Goal: Task Accomplishment & Management: Complete application form

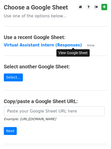
click at [87, 46] on small "View" at bounding box center [91, 45] width 8 height 4
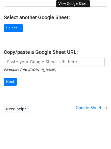
scroll to position [54, 0]
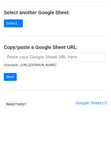
click at [83, 84] on div "Example: https://docs.google.com/spreadsheets/d/abc/edit Next" at bounding box center [55, 69] width 111 height 34
click at [82, 25] on main "Choose a Google Sheet Use one of the options below... Use a recent Google Sheet…" at bounding box center [55, 29] width 111 height 158
click at [17, 104] on link "Need help?" at bounding box center [16, 104] width 25 height 8
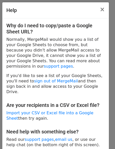
drag, startPoint x: 107, startPoint y: 70, endPoint x: 110, endPoint y: 68, distance: 3.3
click at [110, 68] on div "Help × Why do I need to copy/paste a Google Sheet URL? Normally, MergeMail woul…" at bounding box center [57, 74] width 115 height 149
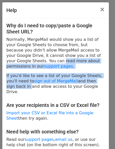
drag, startPoint x: 115, startPoint y: 55, endPoint x: 110, endPoint y: 71, distance: 16.5
click at [110, 71] on div "Help × Why do I need to copy/paste a Google Sheet URL? Normally, MergeMail woul…" at bounding box center [57, 74] width 115 height 149
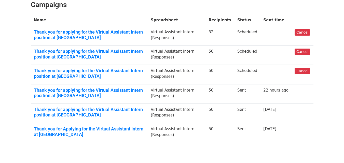
scroll to position [77, 0]
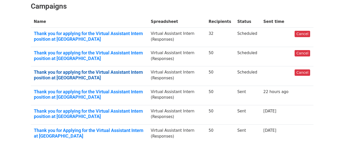
click at [86, 70] on link "Thank you for applying for the Virtual Assistant Intern position at PUEPR" at bounding box center [89, 75] width 111 height 11
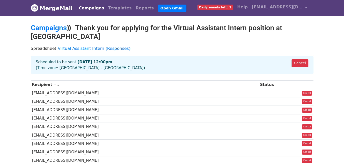
click at [61, 56] on div "Cancel Scheduled to be sent: [DATE] 12:00pm (Time zone: [GEOGRAPHIC_DATA] - [GE…" at bounding box center [172, 65] width 283 height 18
click at [86, 60] on strong "[DATE] 12:00pm" at bounding box center [95, 62] width 35 height 5
click at [75, 46] on link "Virtual Assistant Intern (Responses)" at bounding box center [94, 48] width 73 height 5
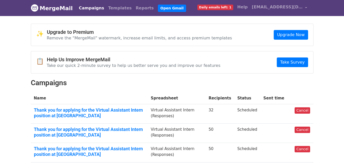
click at [228, 8] on span "Daily emails left: 1" at bounding box center [216, 8] width 36 height 6
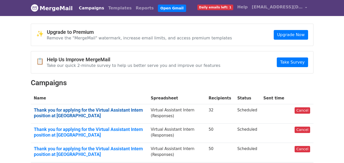
click at [130, 112] on link "Thank you for applying for the Virtual Assistant Intern position at [GEOGRAPHIC…" at bounding box center [89, 113] width 111 height 11
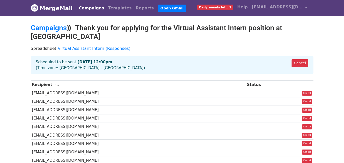
click at [74, 57] on div "Cancel Scheduled to be sent: [DATE] 12:00pm (Time zone: [GEOGRAPHIC_DATA] - [GE…" at bounding box center [172, 65] width 283 height 18
click at [63, 56] on div "Cancel Scheduled to be sent: [DATE] 12:00pm (Time zone: [GEOGRAPHIC_DATA] - [GE…" at bounding box center [172, 65] width 283 height 18
click at [57, 28] on link "Campaigns" at bounding box center [49, 28] width 36 height 8
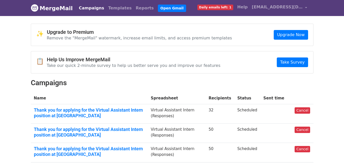
click at [250, 112] on td "Scheduled" at bounding box center [248, 114] width 26 height 19
click at [251, 110] on td "Scheduled" at bounding box center [248, 114] width 26 height 19
click at [273, 107] on td at bounding box center [276, 114] width 31 height 19
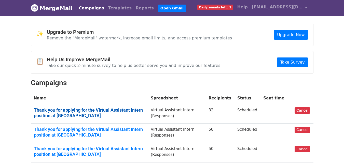
click at [42, 109] on link "Thank you for applying for the Virtual Assistant Intern position at PUEPR" at bounding box center [89, 113] width 111 height 11
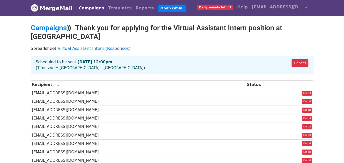
click at [66, 89] on td "naomiwoshii@gmail.com" at bounding box center [138, 93] width 215 height 8
click at [61, 89] on td "naomiwoshii@gmail.com" at bounding box center [138, 93] width 215 height 8
click at [128, 27] on h2 "Campaigns ⟫ Thank you for applying for the Virtual Assistant Intern position at…" at bounding box center [172, 32] width 283 height 17
click at [108, 27] on h2 "Campaigns ⟫ Thank you for applying for the Virtual Assistant Intern position at…" at bounding box center [172, 32] width 283 height 17
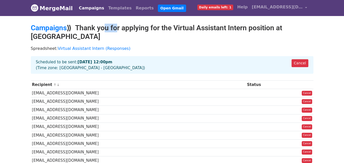
click at [108, 27] on h2 "Campaigns ⟫ Thank you for applying for the Virtual Assistant Intern position at…" at bounding box center [172, 32] width 283 height 17
click at [69, 60] on div "Cancel Scheduled to be sent: Aug 22 at 12:00pm (Time zone: Africa - Lagos)" at bounding box center [172, 65] width 283 height 18
click at [49, 29] on link "Campaigns" at bounding box center [49, 28] width 36 height 8
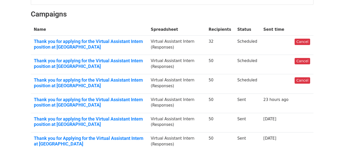
scroll to position [70, 0]
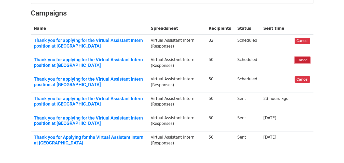
click at [303, 61] on link "Cancel" at bounding box center [303, 60] width 16 height 6
click at [300, 43] on link "Cancel" at bounding box center [303, 41] width 16 height 6
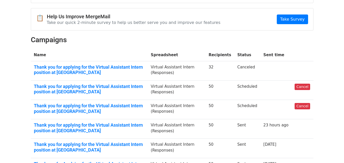
scroll to position [61, 0]
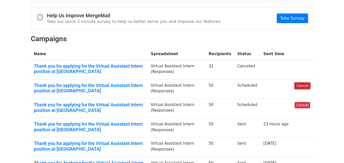
click at [304, 86] on link "Cancel" at bounding box center [303, 86] width 16 height 6
click at [300, 105] on link "Cancel" at bounding box center [303, 105] width 16 height 6
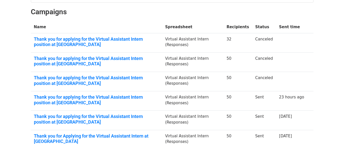
scroll to position [85, 0]
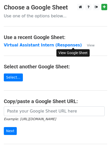
click at [87, 45] on small "View" at bounding box center [91, 45] width 8 height 4
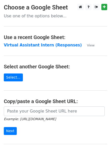
click at [48, 16] on p "Use one of the options below..." at bounding box center [56, 15] width 104 height 5
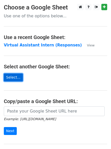
click at [10, 76] on link "Select..." at bounding box center [13, 77] width 19 height 8
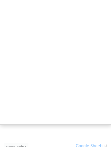
scroll to position [16, 0]
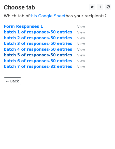
click at [54, 56] on strong "batch 5 of responses-50 entries" at bounding box center [38, 55] width 69 height 5
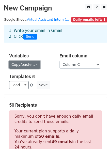
click at [33, 63] on link "Copy/paste..." at bounding box center [24, 65] width 31 height 8
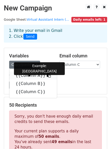
click at [47, 75] on icon at bounding box center [49, 75] width 4 height 4
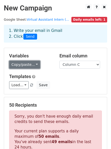
click at [34, 64] on link "Copy/paste..." at bounding box center [24, 65] width 31 height 8
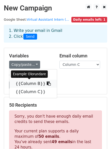
click at [47, 85] on icon at bounding box center [49, 83] width 4 height 4
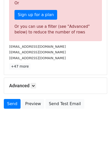
scroll to position [180, 0]
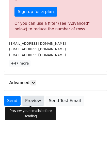
click at [33, 101] on link "Preview" at bounding box center [33, 101] width 22 height 10
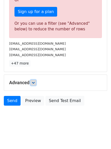
click at [34, 83] on icon at bounding box center [33, 82] width 3 height 3
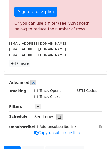
click at [58, 117] on icon at bounding box center [59, 117] width 3 height 4
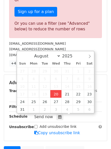
type input "2025-08-20 12:00"
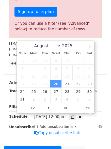
click at [101, 118] on div "Wed, Aug 20, 12:00pm 2025-08-20 12:00" at bounding box center [68, 116] width 75 height 7
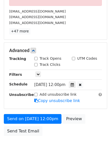
scroll to position [218, 0]
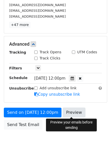
click at [74, 114] on link "Preview" at bounding box center [74, 113] width 22 height 10
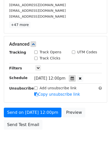
click at [74, 80] on icon at bounding box center [72, 78] width 3 height 4
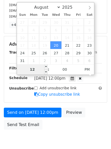
click at [35, 72] on input "12" at bounding box center [32, 69] width 31 height 10
type input "2"
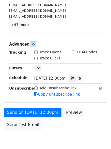
click at [75, 87] on div "Add unsubscribe link Copy unsubscribe link" at bounding box center [68, 91] width 75 height 12
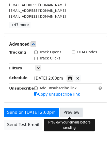
click at [67, 114] on link "Preview" at bounding box center [71, 113] width 22 height 10
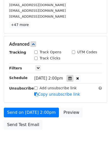
click at [72, 79] on icon at bounding box center [70, 78] width 3 height 4
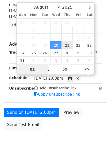
type input "2025-08-21 14:00"
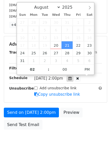
click at [72, 79] on icon at bounding box center [70, 78] width 3 height 4
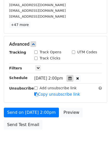
click at [72, 79] on icon at bounding box center [70, 78] width 3 height 4
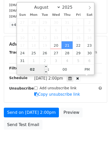
click at [36, 72] on input "02" at bounding box center [32, 69] width 31 height 10
type input "07"
click at [86, 71] on span "AM" at bounding box center [88, 69] width 14 height 10
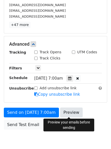
click at [70, 112] on link "Preview" at bounding box center [71, 113] width 22 height 10
click at [65, 114] on link "Preview" at bounding box center [71, 113] width 22 height 10
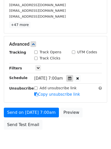
click at [72, 79] on icon at bounding box center [69, 78] width 3 height 4
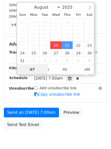
type input "2025-08-20 10:45"
type input "10"
type input "45"
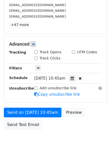
click at [91, 110] on div "Send on Aug 20 at 10:45am Preview Send Test Email" at bounding box center [55, 120] width 111 height 24
click at [74, 80] on icon at bounding box center [72, 78] width 3 height 4
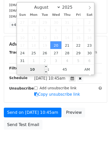
click at [39, 71] on input "10" at bounding box center [32, 69] width 31 height 10
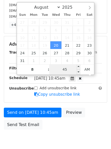
type input "10"
click at [68, 70] on input "45" at bounding box center [64, 69] width 31 height 10
type input "00"
click at [85, 71] on span "AM" at bounding box center [88, 69] width 14 height 10
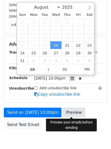
click at [69, 111] on link "Preview" at bounding box center [74, 113] width 22 height 10
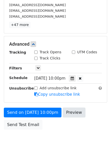
click at [69, 111] on link "Preview" at bounding box center [74, 113] width 22 height 10
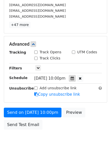
click at [74, 80] on icon at bounding box center [72, 78] width 3 height 4
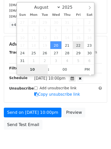
type input "2025-08-22 22:00"
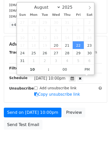
click at [63, 79] on span "Fri, Aug 22, 10:00pm" at bounding box center [49, 78] width 31 height 5
click at [74, 79] on icon at bounding box center [72, 78] width 3 height 4
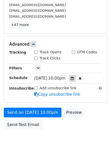
click at [74, 77] on icon at bounding box center [72, 78] width 3 height 4
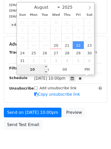
click at [38, 72] on input "10" at bounding box center [32, 69] width 31 height 10
type input "8"
type input "2025-08-22 08:00"
type input "08"
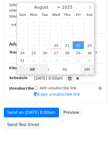
click at [84, 70] on span "AM" at bounding box center [88, 69] width 14 height 10
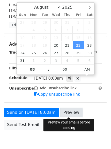
click at [69, 113] on link "Preview" at bounding box center [71, 113] width 22 height 10
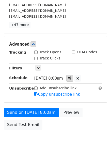
click at [72, 79] on icon at bounding box center [69, 78] width 3 height 4
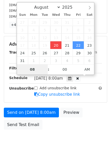
type input "2025-08-20 10:45"
type input "10"
type input "45"
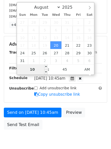
click at [37, 71] on input "10" at bounding box center [32, 69] width 31 height 10
click at [32, 69] on input "1012" at bounding box center [32, 69] width 31 height 10
type input "12"
type input "2025-08-20 12:45"
click at [86, 72] on span "PM" at bounding box center [88, 69] width 14 height 10
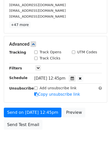
drag, startPoint x: 70, startPoint y: 125, endPoint x: 77, endPoint y: 123, distance: 7.1
click at [77, 123] on div "Send on Aug 20 at 12:45pm Preview Send Test Email" at bounding box center [55, 120] width 111 height 24
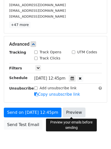
click at [71, 113] on link "Preview" at bounding box center [74, 113] width 22 height 10
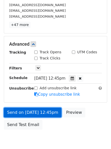
click at [23, 111] on link "Send on Aug 20 at 12:45pm" at bounding box center [33, 113] width 58 height 10
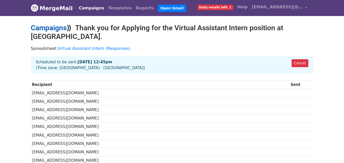
click at [50, 31] on h2 "Campaigns ⟫ Thank you for Applying for the Virtual Assistant Intern position at…" at bounding box center [172, 32] width 283 height 17
click at [294, 59] on link "Cancel" at bounding box center [300, 63] width 17 height 8
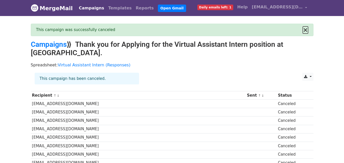
click at [308, 31] on button "×" at bounding box center [305, 30] width 5 height 6
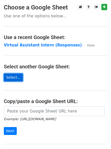
click at [9, 79] on link "Select..." at bounding box center [13, 77] width 19 height 8
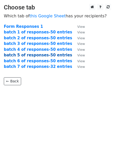
click at [35, 56] on strong "batch 5 of responses-50 entries" at bounding box center [38, 55] width 69 height 5
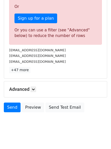
scroll to position [180, 0]
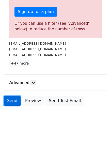
click at [14, 101] on link "Send" at bounding box center [12, 101] width 17 height 10
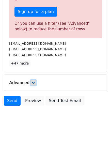
click at [35, 84] on icon at bounding box center [33, 82] width 3 height 3
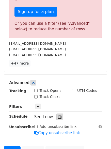
click at [58, 117] on icon at bounding box center [59, 117] width 3 height 4
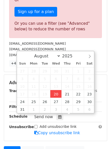
type input "2025-08-20 12:00"
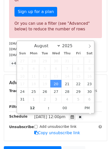
click at [77, 128] on div "Add unsubscribe link Copy unsubscribe link" at bounding box center [68, 130] width 75 height 12
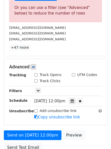
scroll to position [242, 0]
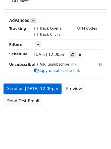
click at [46, 87] on link "Send on Aug 20 at 12:00pm" at bounding box center [33, 89] width 58 height 10
click at [36, 87] on link "Send on Aug 20 at 12:00pm" at bounding box center [33, 89] width 58 height 10
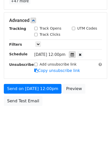
click at [74, 56] on icon at bounding box center [72, 55] width 3 height 4
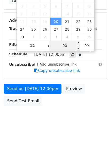
click at [66, 47] on input "00" at bounding box center [64, 46] width 31 height 10
type input "4"
type input "50"
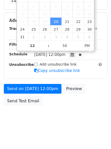
type input "2025-08-20 12:50"
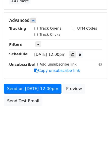
click at [80, 97] on div "Send on Aug 20 at 12:00pm Preview Send Test Email" at bounding box center [55, 96] width 111 height 24
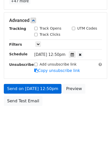
scroll to position [111, 0]
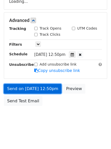
click at [46, 88] on link "Send on Aug 20 at 12:50pm" at bounding box center [33, 89] width 58 height 10
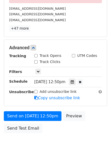
scroll to position [221, 0]
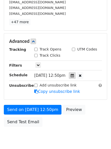
click at [74, 76] on icon at bounding box center [72, 76] width 3 height 4
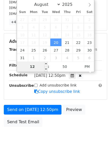
click at [35, 67] on input "12" at bounding box center [32, 66] width 31 height 10
type input "1"
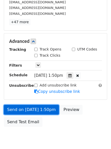
click at [33, 108] on link "Send on Aug 20 at 1:50pm" at bounding box center [31, 110] width 55 height 10
click at [40, 109] on link "Send on Aug 20 at 1:50pm" at bounding box center [31, 110] width 55 height 10
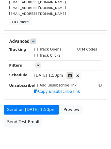
click at [72, 76] on icon at bounding box center [70, 76] width 3 height 4
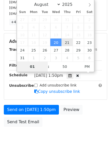
type input "2025-08-21 13:50"
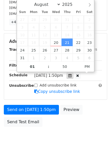
click at [73, 76] on div at bounding box center [70, 75] width 7 height 7
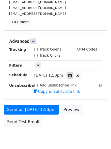
click at [72, 75] on icon at bounding box center [70, 76] width 3 height 4
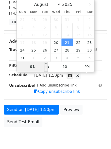
click at [36, 67] on input "01" at bounding box center [32, 66] width 31 height 10
type input "0"
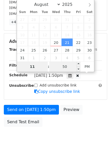
type input "11"
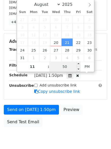
type input "2025-08-21 23:50"
click at [60, 71] on input "50" at bounding box center [64, 66] width 31 height 10
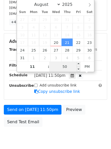
scroll to position [146, 0]
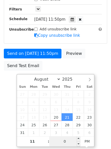
type input "00"
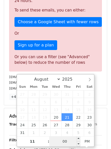
scroll to position [221, 0]
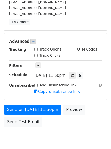
click at [86, 115] on div "Send on Aug 21 at 11:50pm Preview Send Test Email" at bounding box center [55, 117] width 111 height 24
click at [74, 77] on icon at bounding box center [72, 76] width 3 height 4
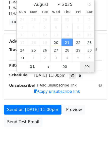
type input "2025-08-21 11:00"
click at [84, 69] on span "AM" at bounding box center [88, 66] width 14 height 10
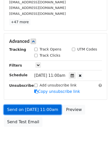
click at [47, 108] on link "Send on Aug 21 at 11:00am" at bounding box center [33, 110] width 58 height 10
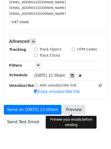
click at [70, 109] on link "Preview" at bounding box center [74, 110] width 22 height 10
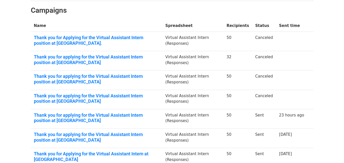
scroll to position [77, 0]
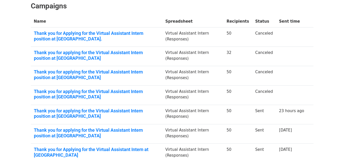
drag, startPoint x: 347, startPoint y: 85, endPoint x: 341, endPoint y: 127, distance: 42.6
click at [341, 127] on html "MergeMail Campaigns Templates Reports Open Gmail Daily emails left: 1 Help [EMA…" at bounding box center [172, 65] width 344 height 285
click at [339, 124] on body "MergeMail Campaigns Templates Reports Open Gmail Daily emails left: 1 Help [EMA…" at bounding box center [172, 55] width 344 height 265
click at [283, 38] on td at bounding box center [291, 37] width 31 height 19
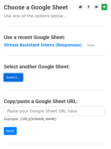
click at [10, 78] on link "Select..." at bounding box center [13, 77] width 19 height 8
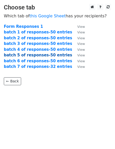
click at [39, 54] on strong "batch 5 of responses-50 entries" at bounding box center [38, 55] width 69 height 5
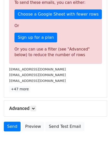
scroll to position [180, 0]
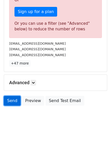
click at [16, 99] on link "Send" at bounding box center [12, 101] width 17 height 10
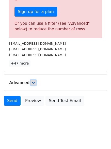
click at [35, 83] on icon at bounding box center [33, 82] width 3 height 3
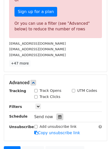
click at [58, 119] on icon at bounding box center [59, 117] width 3 height 4
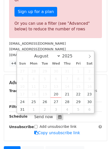
click at [57, 119] on div at bounding box center [60, 116] width 7 height 7
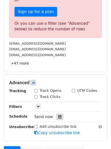
click at [58, 117] on icon at bounding box center [59, 117] width 3 height 4
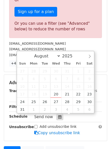
click at [58, 117] on icon at bounding box center [59, 117] width 3 height 4
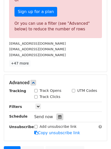
click at [58, 117] on icon at bounding box center [59, 117] width 3 height 4
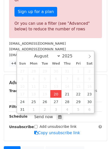
type input "[DATE] 12:00"
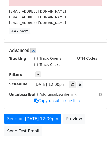
scroll to position [242, 0]
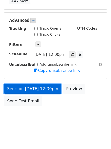
click at [42, 90] on link "Send on [DATE] 12:00pm" at bounding box center [33, 89] width 58 height 10
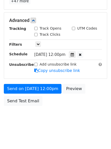
click at [66, 55] on span "[DATE] 12:00pm" at bounding box center [49, 54] width 31 height 5
click at [76, 56] on div at bounding box center [72, 54] width 7 height 7
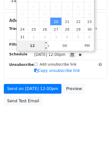
click at [38, 47] on input "12" at bounding box center [32, 46] width 31 height 10
type input "4"
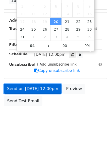
click at [52, 87] on link "Send on [DATE] 12:00pm" at bounding box center [33, 89] width 58 height 10
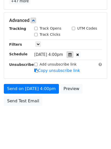
click at [72, 55] on icon at bounding box center [70, 55] width 3 height 4
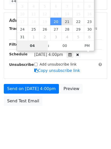
type input "[DATE] 16:00"
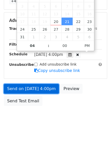
click at [50, 87] on link "Send on [DATE] 4:00pm" at bounding box center [31, 89] width 55 height 10
